Goal: Information Seeking & Learning: Learn about a topic

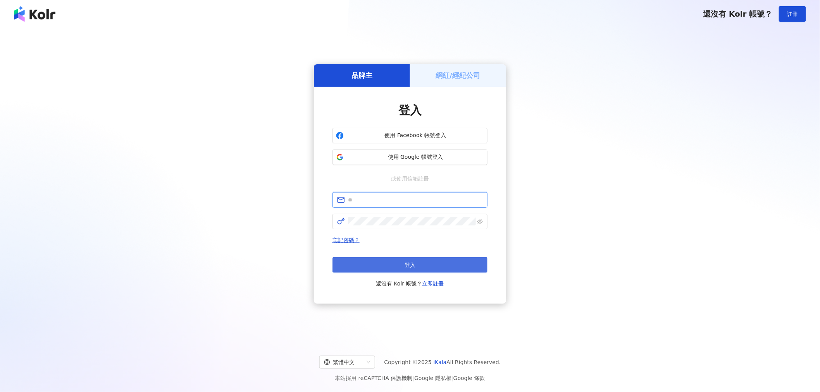
type input "**********"
click at [382, 262] on button "登入" at bounding box center [409, 264] width 155 height 15
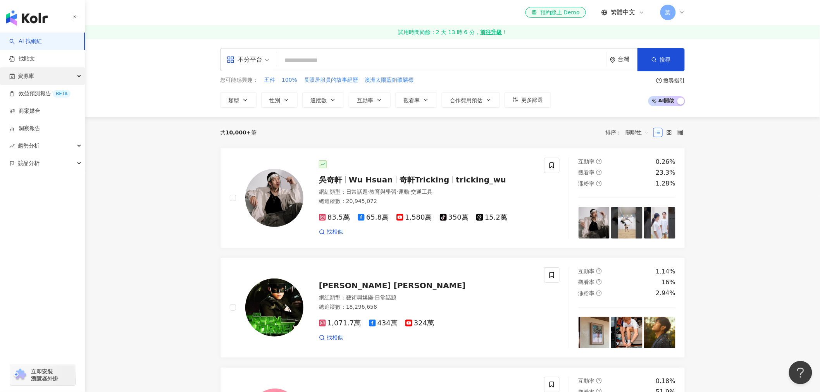
click at [59, 77] on div "資源庫" at bounding box center [42, 75] width 85 height 17
click at [40, 94] on link "網紅管理" at bounding box center [30, 94] width 22 height 8
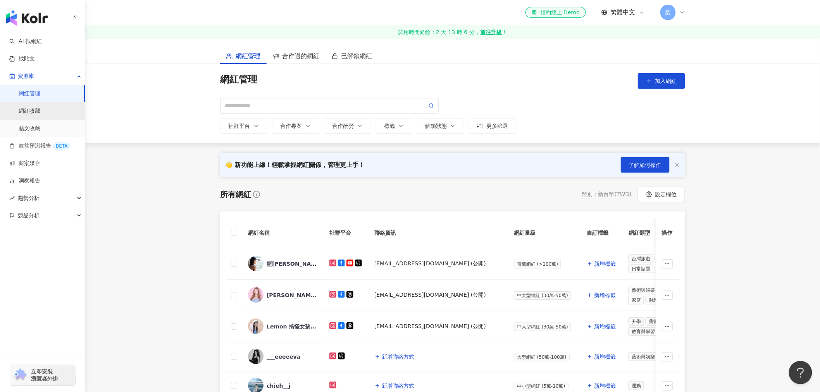
click at [39, 107] on link "網紅收藏" at bounding box center [30, 111] width 22 height 8
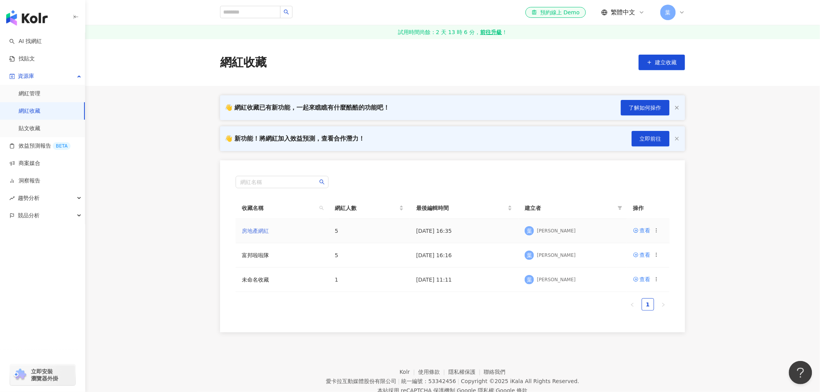
click at [266, 230] on link "房地產網紅" at bounding box center [255, 231] width 27 height 6
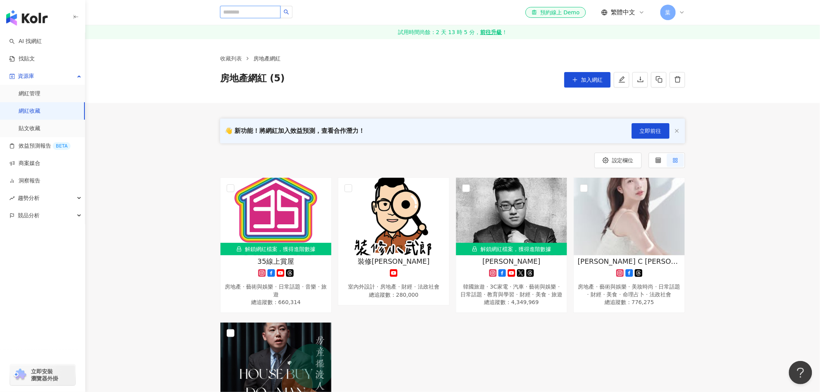
click at [264, 14] on input "search" at bounding box center [250, 12] width 60 height 12
click at [569, 76] on button "加入網紅" at bounding box center [587, 79] width 46 height 15
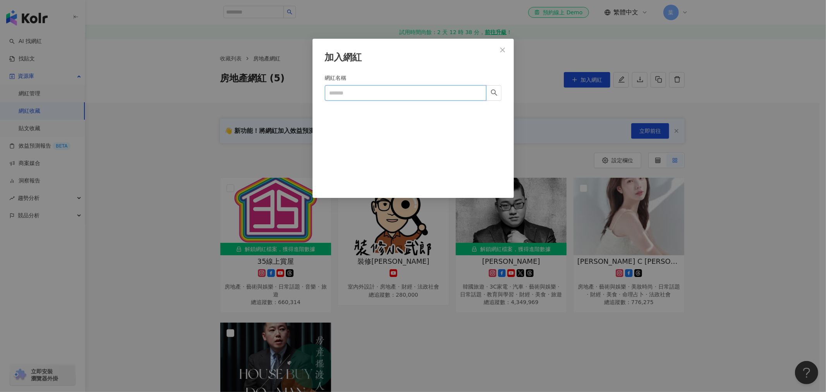
click at [442, 95] on input "網紅名稱" at bounding box center [406, 92] width 162 height 15
type input "*"
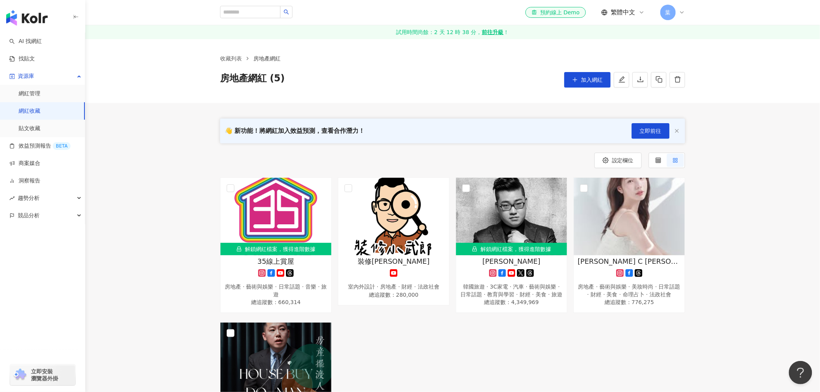
click at [30, 21] on img "button" at bounding box center [26, 17] width 41 height 15
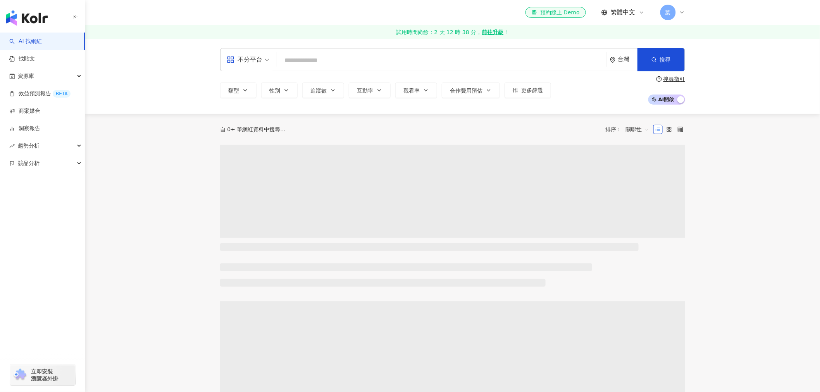
click at [320, 63] on input "search" at bounding box center [441, 60] width 323 height 15
click at [259, 53] on div "不分平台" at bounding box center [245, 59] width 36 height 12
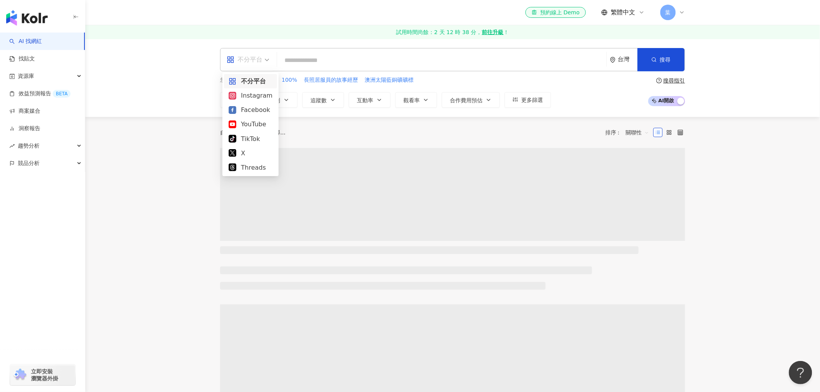
click at [324, 57] on input "search" at bounding box center [441, 60] width 323 height 15
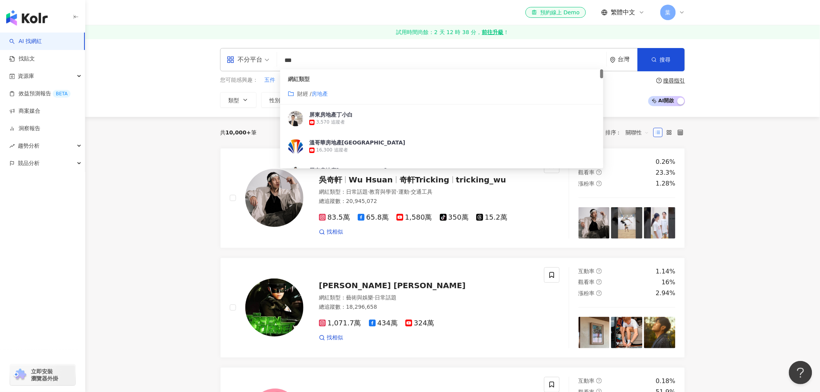
click at [318, 96] on mark "房地產" at bounding box center [319, 94] width 16 height 6
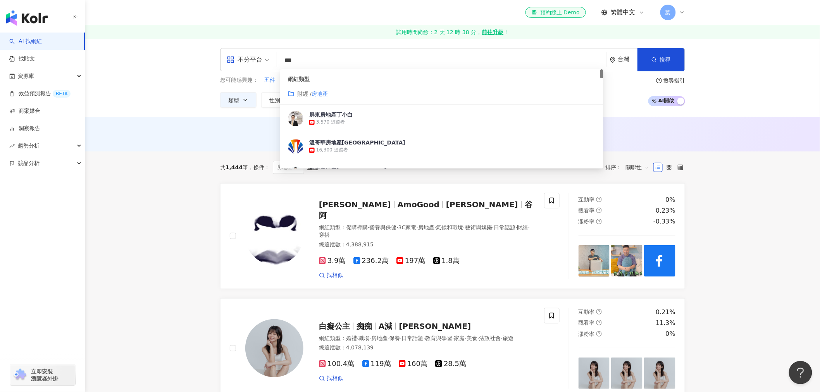
click at [299, 91] on span "財經 /" at bounding box center [304, 94] width 14 height 6
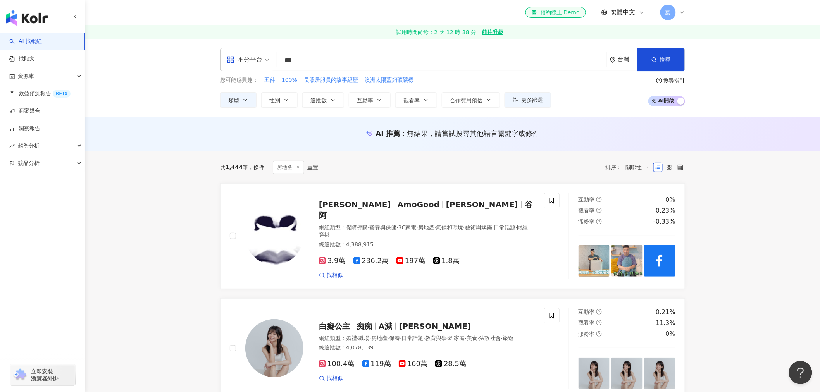
click at [282, 60] on input "***" at bounding box center [441, 60] width 323 height 15
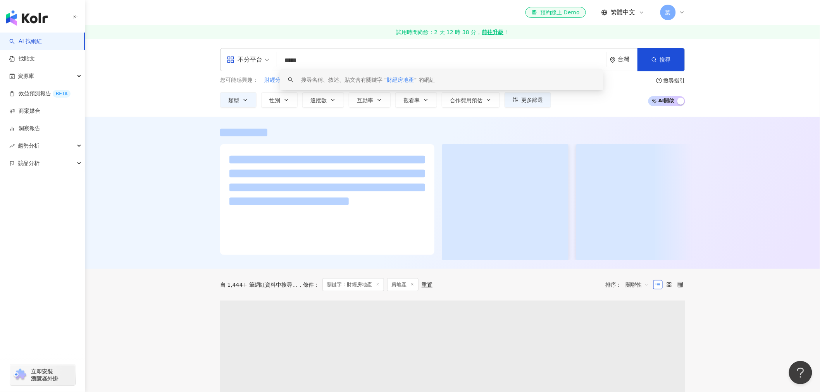
click at [300, 60] on input "*****" at bounding box center [441, 60] width 323 height 15
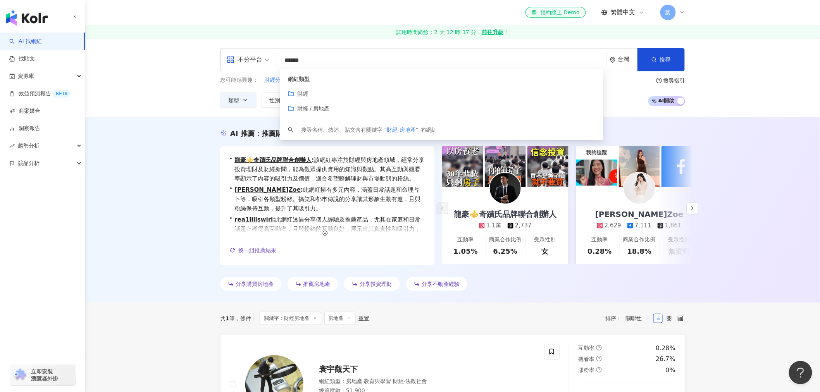
click at [300, 109] on span "財經 / 房地產" at bounding box center [313, 108] width 33 height 6
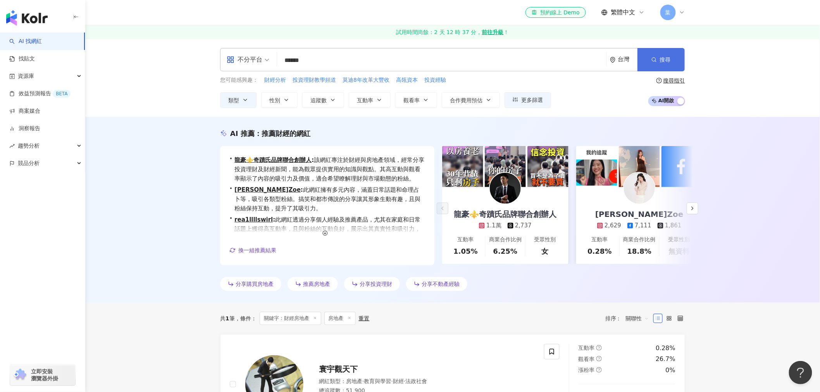
type input "******"
click at [655, 64] on button "搜尋" at bounding box center [660, 59] width 47 height 23
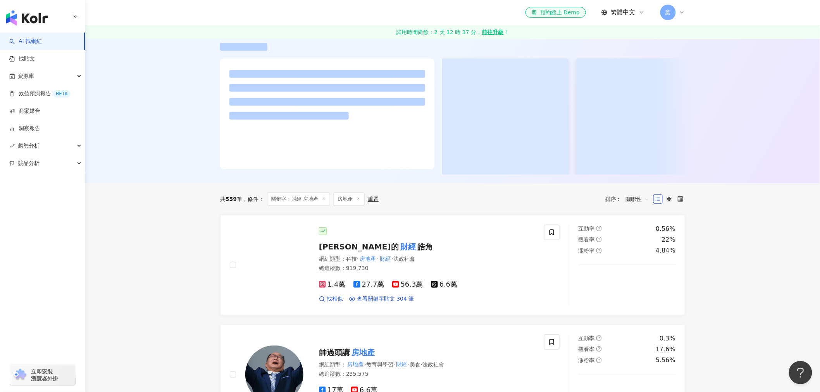
scroll to position [86, 0]
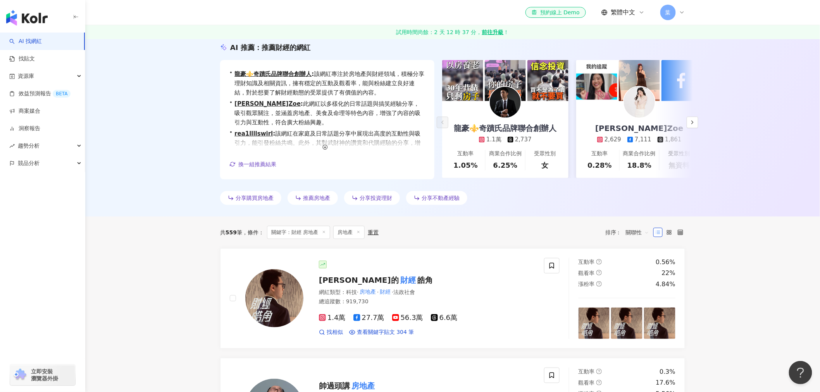
click at [478, 217] on div "共 559 筆 條件 ： 關鍵字：財經 房地產 房地產 重置 排序： 關聯性" at bounding box center [452, 233] width 465 height 32
click at [326, 199] on span "推薦房地產" at bounding box center [316, 198] width 27 height 6
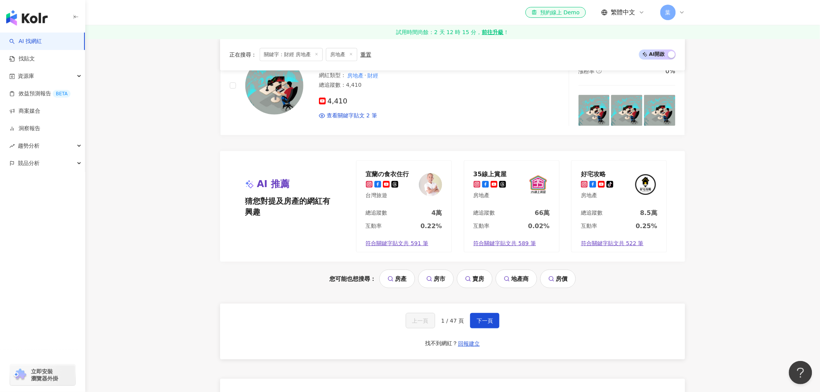
scroll to position [1506, 0]
click at [478, 323] on span "下一頁" at bounding box center [485, 320] width 16 height 6
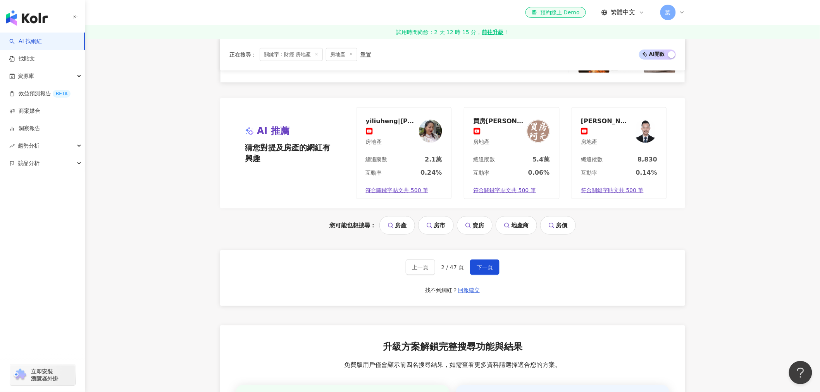
scroll to position [1615, 0]
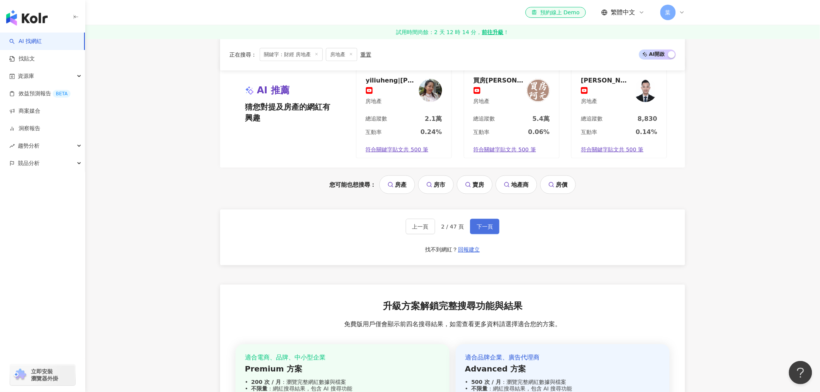
click at [484, 230] on span "下一頁" at bounding box center [485, 227] width 16 height 6
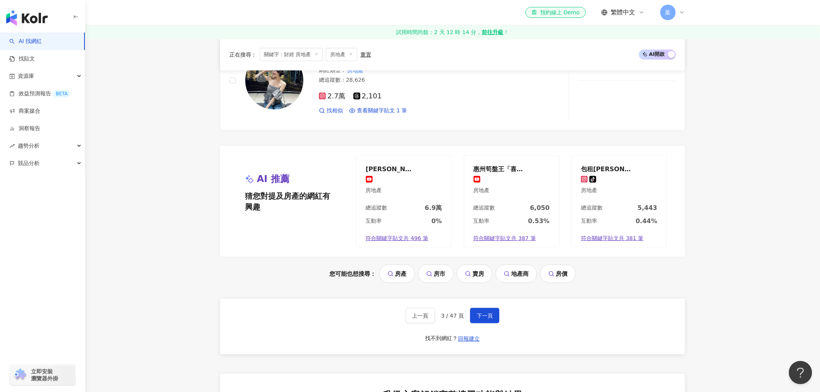
scroll to position [1513, 0]
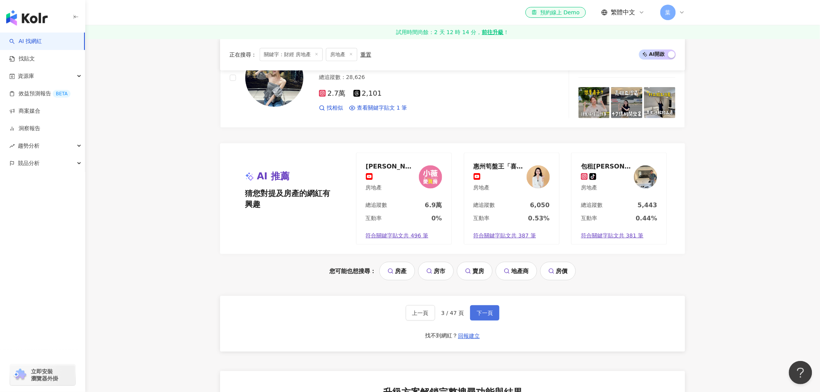
click at [491, 318] on button "下一頁" at bounding box center [484, 312] width 29 height 15
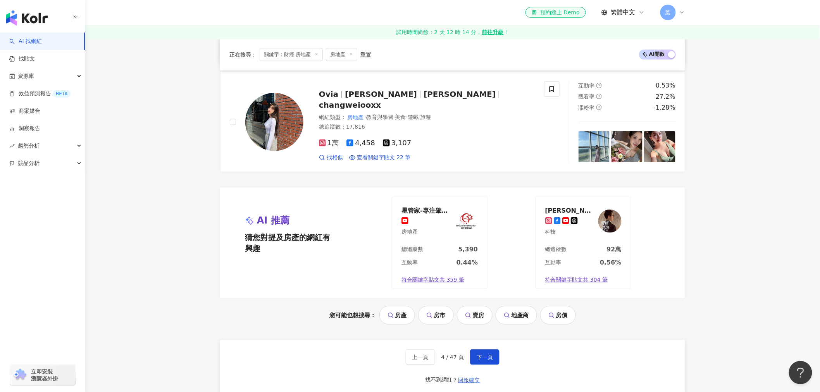
scroll to position [1470, 0]
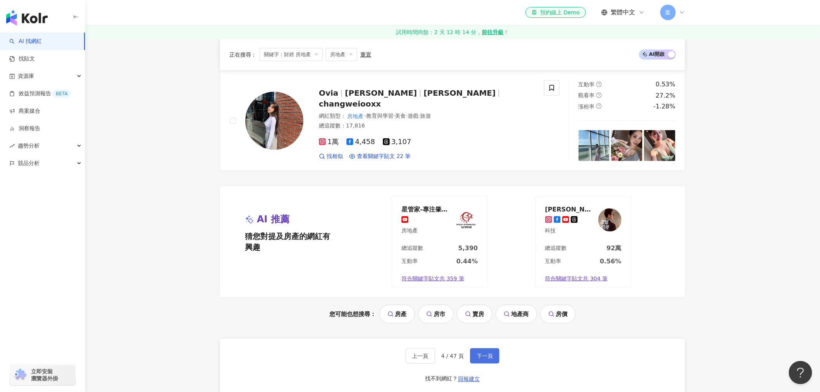
click at [483, 356] on span "下一頁" at bounding box center [485, 356] width 16 height 6
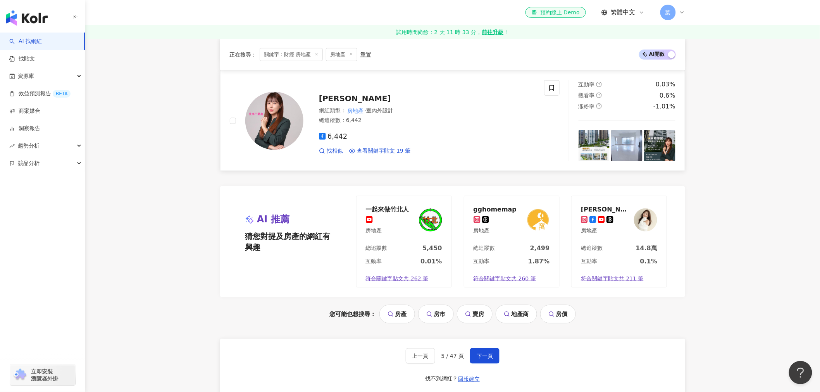
click at [456, 126] on div "網紅類型 ： 房地產 · 室內外設計 總追蹤數 ： 6,442" at bounding box center [427, 116] width 216 height 19
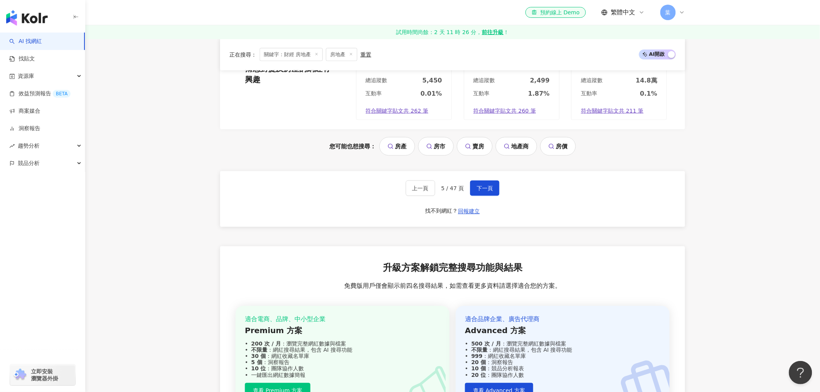
scroll to position [1685, 0]
